Goal: Find specific page/section: Find specific page/section

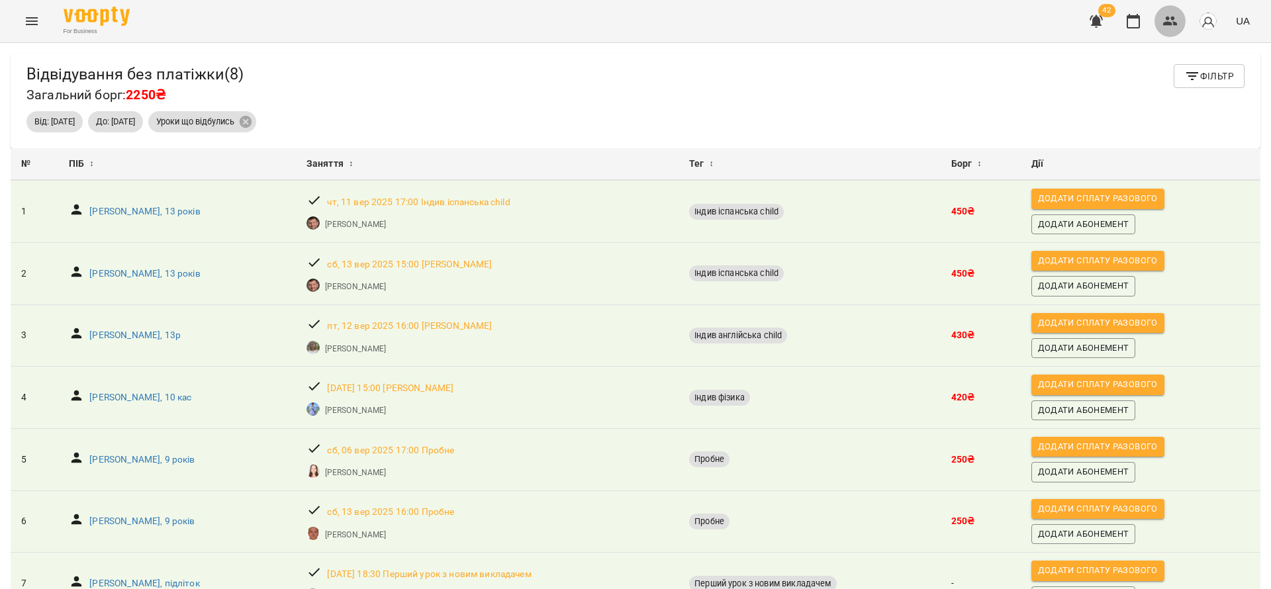
click at [1174, 18] on icon "button" at bounding box center [1170, 21] width 15 height 9
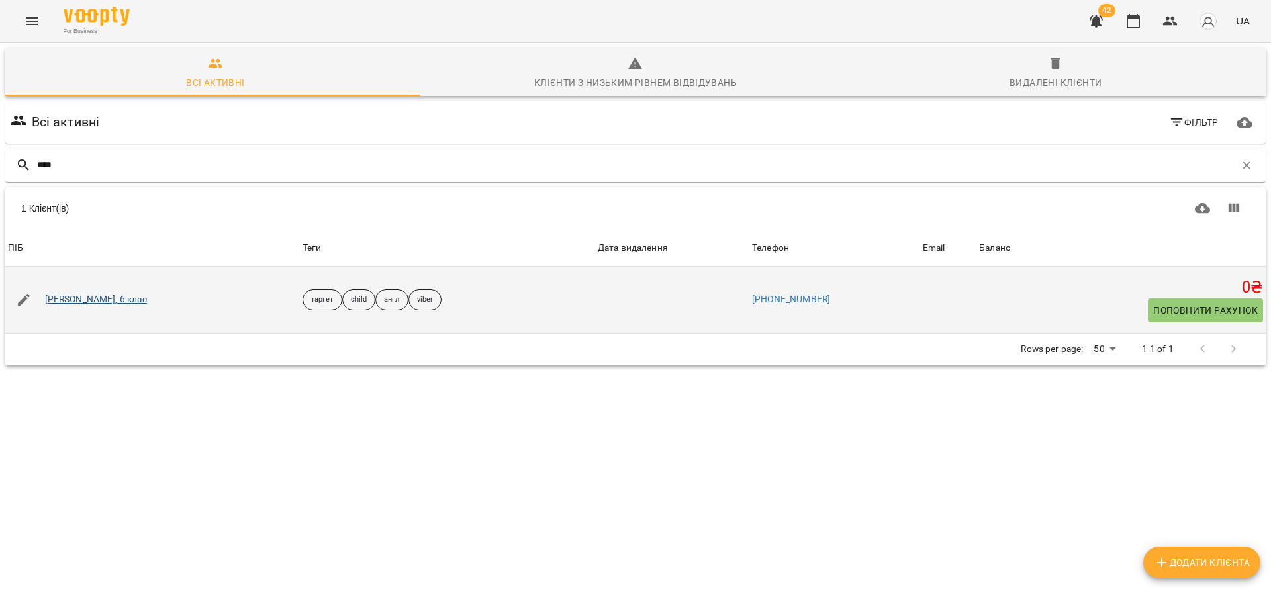
type input "****"
click at [115, 293] on link "[PERSON_NAME], 6 клас" at bounding box center [96, 299] width 102 height 13
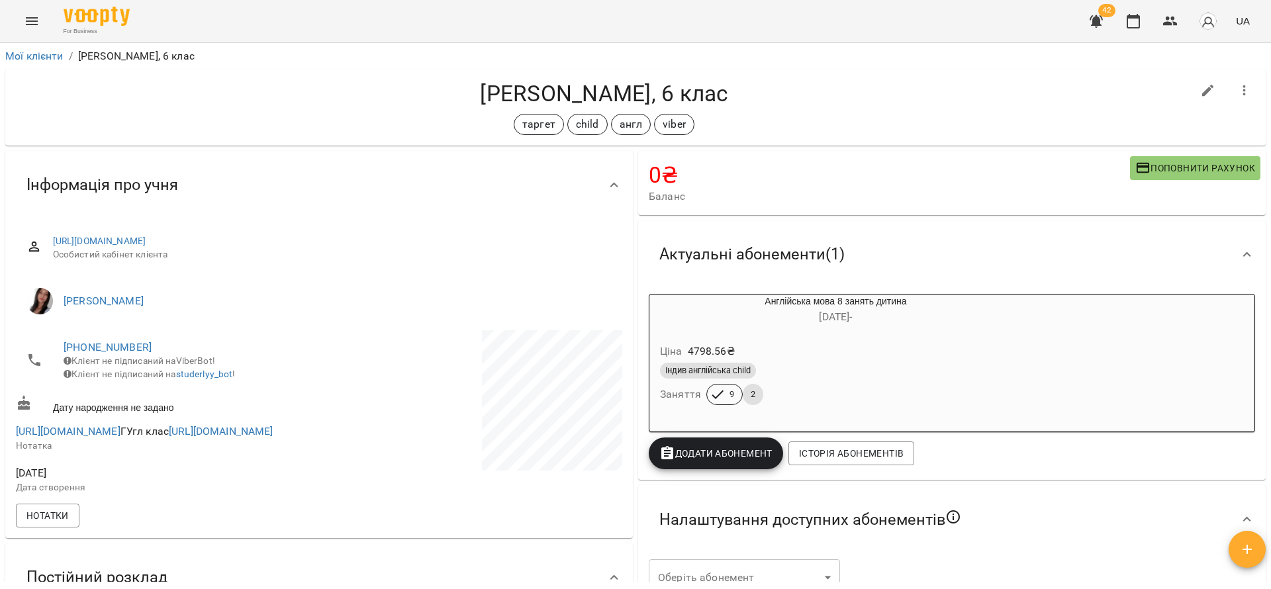
scroll to position [199, 0]
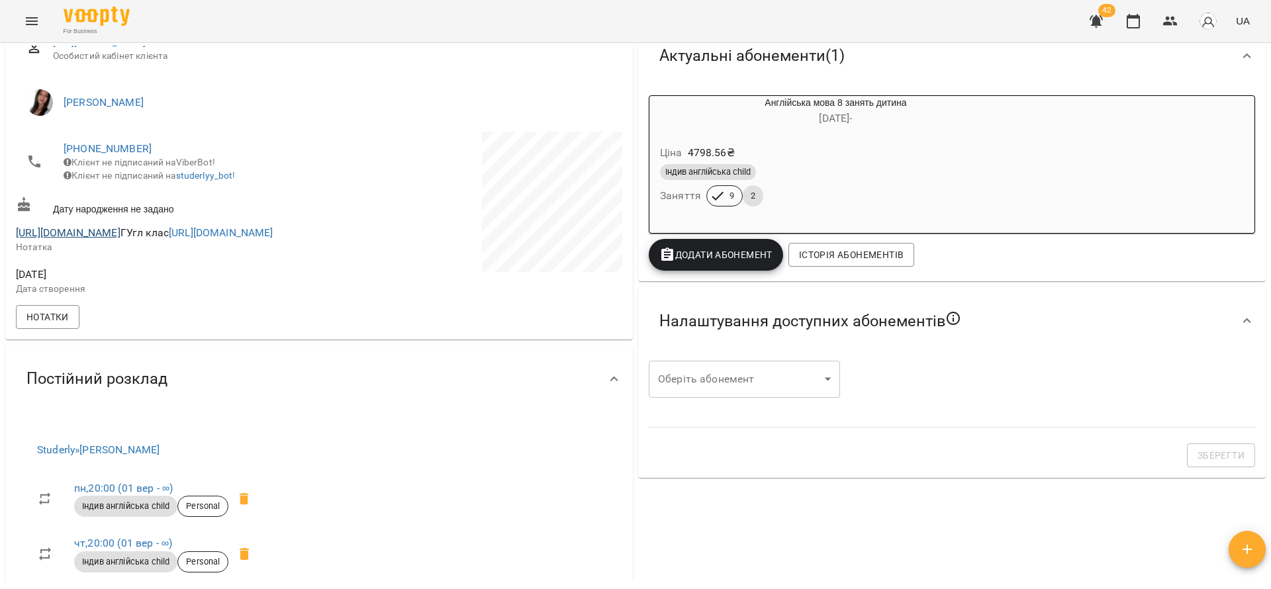
drag, startPoint x: 197, startPoint y: 240, endPoint x: 19, endPoint y: 237, distance: 178.8
click at [19, 237] on span "[URL][DOMAIN_NAME] ГУгл клас [URL][DOMAIN_NAME]" at bounding box center [145, 232] width 258 height 13
copy link "[URL][DOMAIN_NAME]"
